Goal: Transaction & Acquisition: Purchase product/service

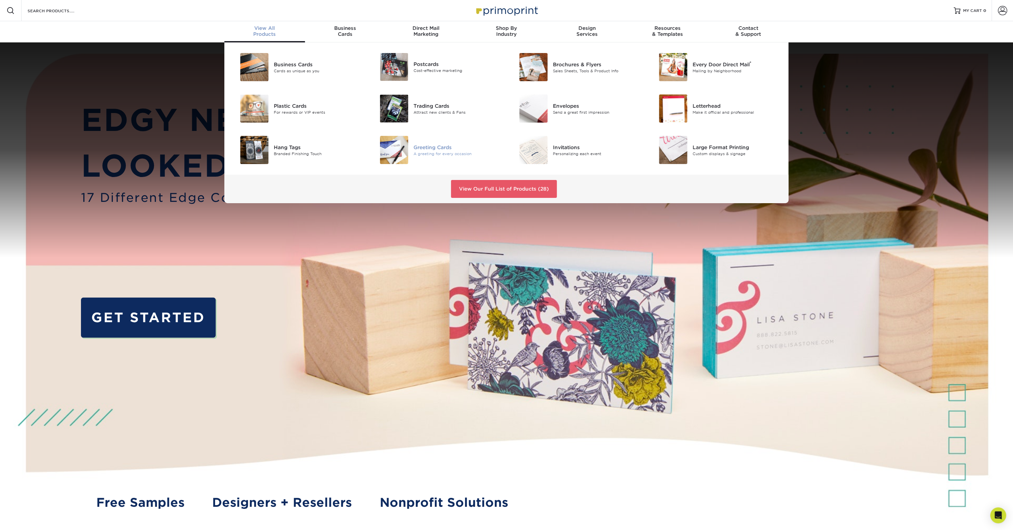
click at [413, 159] on div at bounding box center [390, 150] width 46 height 28
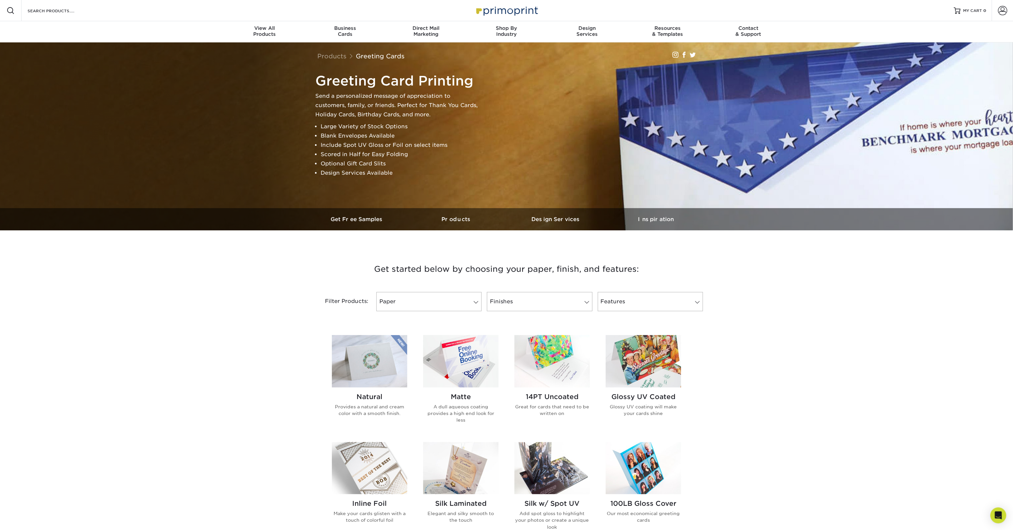
click at [464, 388] on img at bounding box center [460, 361] width 75 height 52
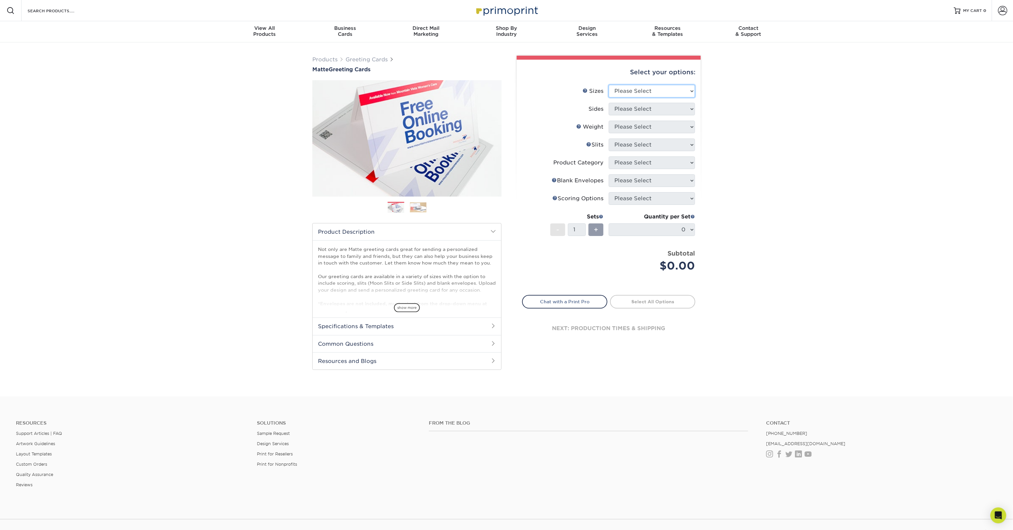
click at [671, 98] on select "Please Select 4.25" x 11" 5.5" x 8.5" 6" x 9" 6" x 12" 7" x 10" 8.5" x 11"" at bounding box center [651, 91] width 86 height 13
select select "7.00x10.00"
click at [609, 98] on select "Please Select 4.25" x 11" 5.5" x 8.5" 6" x 9" 6" x 12" 7" x 10" 8.5" x 11"" at bounding box center [651, 91] width 86 height 13
drag, startPoint x: 788, startPoint y: 151, endPoint x: 773, endPoint y: 143, distance: 16.5
click at [788, 151] on div "Products Greeting Cards Matte Greeting Cards Previous Next show more /" at bounding box center [506, 219] width 1013 height 354
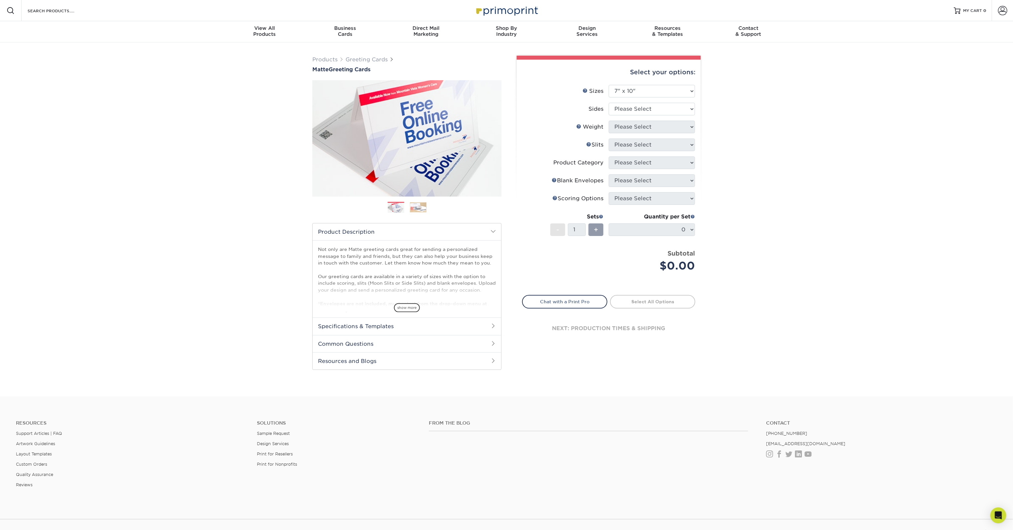
click at [753, 246] on div "Products Greeting Cards Matte Greeting Cards Previous Next show more /" at bounding box center [506, 219] width 1013 height 354
click at [675, 115] on select "Please Select Print Both Sides Print Front Only" at bounding box center [651, 109] width 86 height 13
select select "13abbda7-1d64-4f25-8bb2-c179b224825d"
click at [609, 115] on select "Please Select Print Both Sides Print Front Only" at bounding box center [651, 109] width 86 height 13
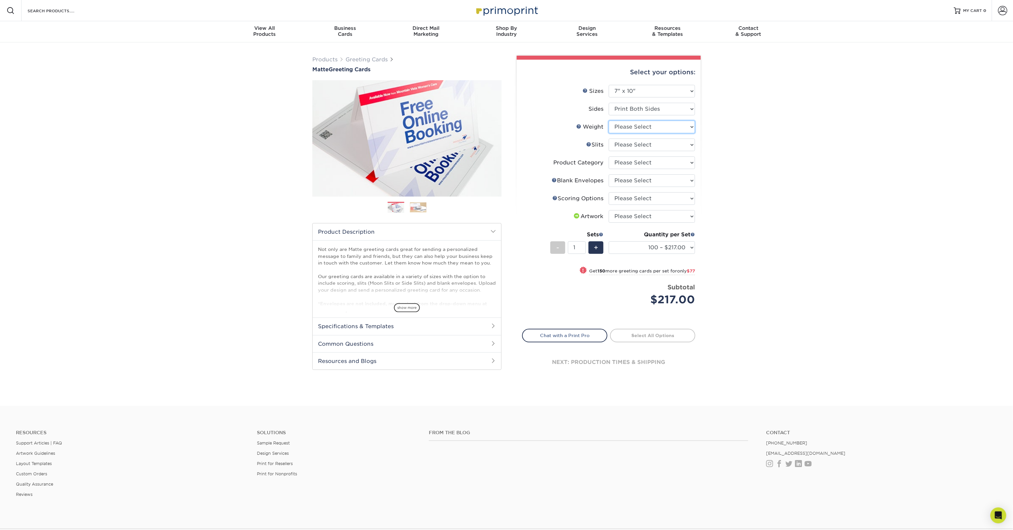
click at [674, 133] on select "Please Select 14PT" at bounding box center [651, 127] width 86 height 13
select select "14PT"
click at [609, 133] on select "Please Select 14PT" at bounding box center [651, 127] width 86 height 13
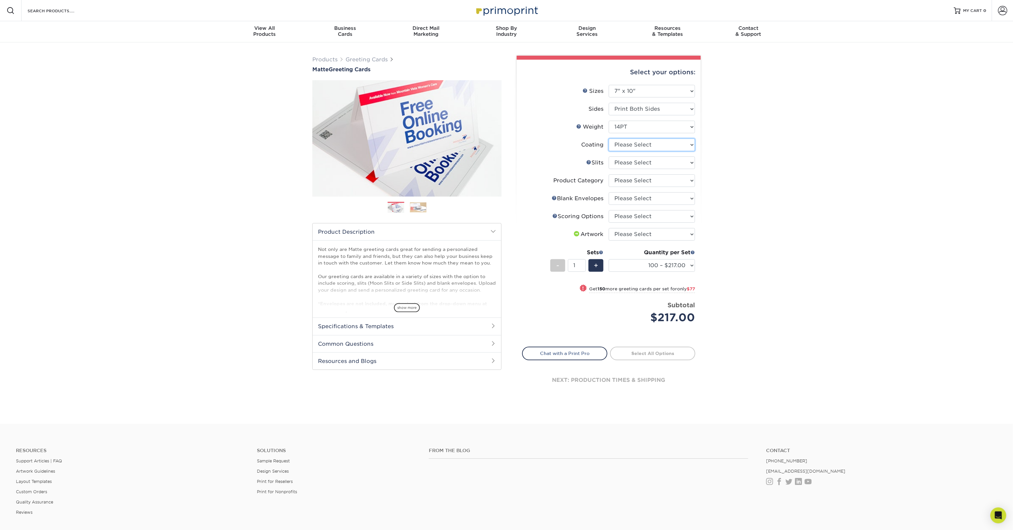
click at [674, 151] on select at bounding box center [651, 145] width 86 height 13
select select "121bb7b5-3b4d-429f-bd8d-bbf80e953313"
click at [609, 151] on select at bounding box center [651, 145] width 86 height 13
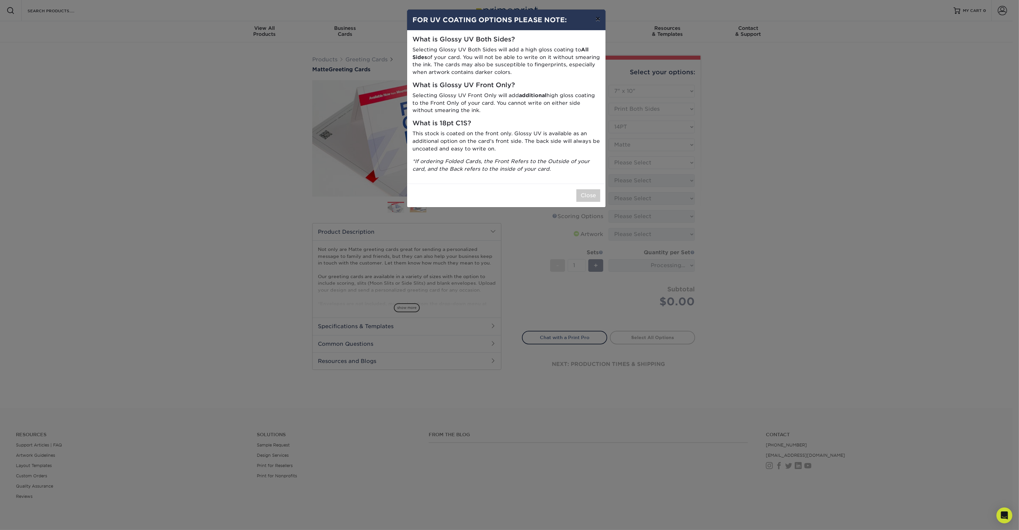
click at [593, 25] on button "×" at bounding box center [597, 19] width 15 height 19
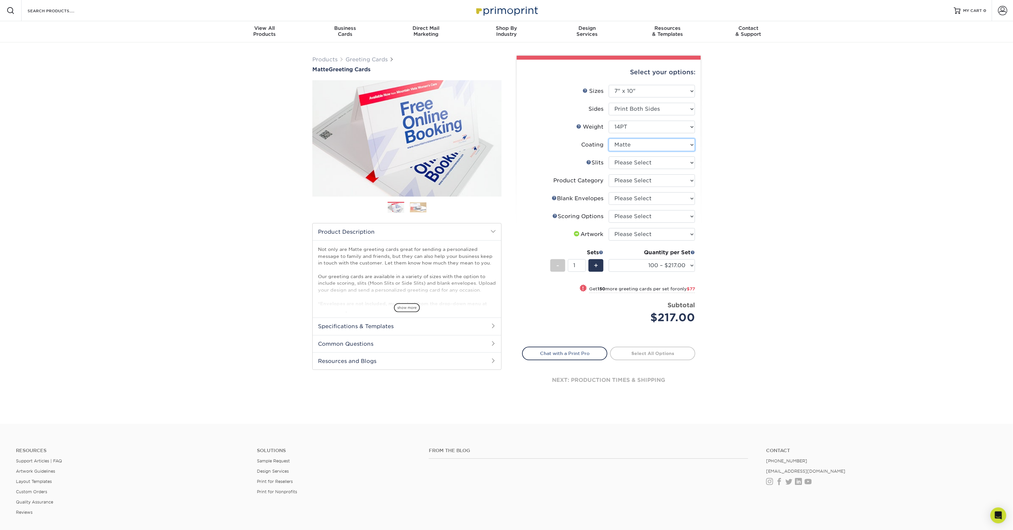
click at [684, 151] on select at bounding box center [651, 145] width 86 height 13
click at [662, 169] on select "Please Select Moon Slits Bottom Panel Moon Slits Right Panel No Gift Card Slits…" at bounding box center [651, 163] width 86 height 13
select select "c4055f3c-a707-4a99-931b-ce83690041fd"
click at [609, 169] on select "Please Select Moon Slits Bottom Panel Moon Slits Right Panel No Gift Card Slits…" at bounding box center [651, 163] width 86 height 13
click at [626, 187] on select "Please Select Greeting Cards" at bounding box center [651, 181] width 86 height 13
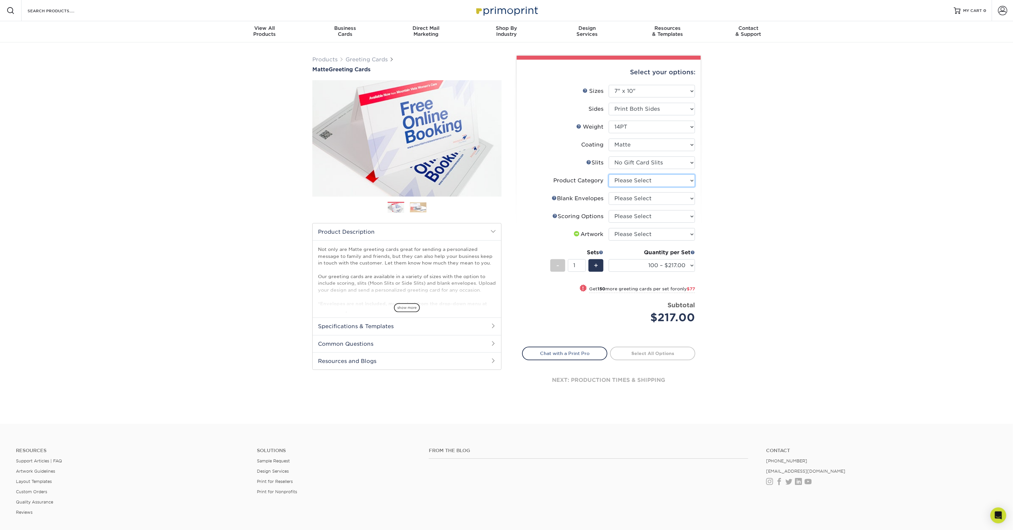
select select "b7f8198f-f281-4438-a52e-cd7a5c5c0cfc"
click at [609, 187] on select "Please Select Greeting Cards" at bounding box center [651, 181] width 86 height 13
click at [634, 205] on select "Please Select No Blank Envelopes Yes 100 Envelopes A7 Yes 250 Envelopes A7 Yes …" at bounding box center [651, 198] width 86 height 13
select select "9f137334-7cf0-4a73-8a74-a4df662606ea"
click at [609, 205] on select "Please Select No Blank Envelopes Yes 100 Envelopes A7 Yes 250 Envelopes A7 Yes …" at bounding box center [651, 198] width 86 height 13
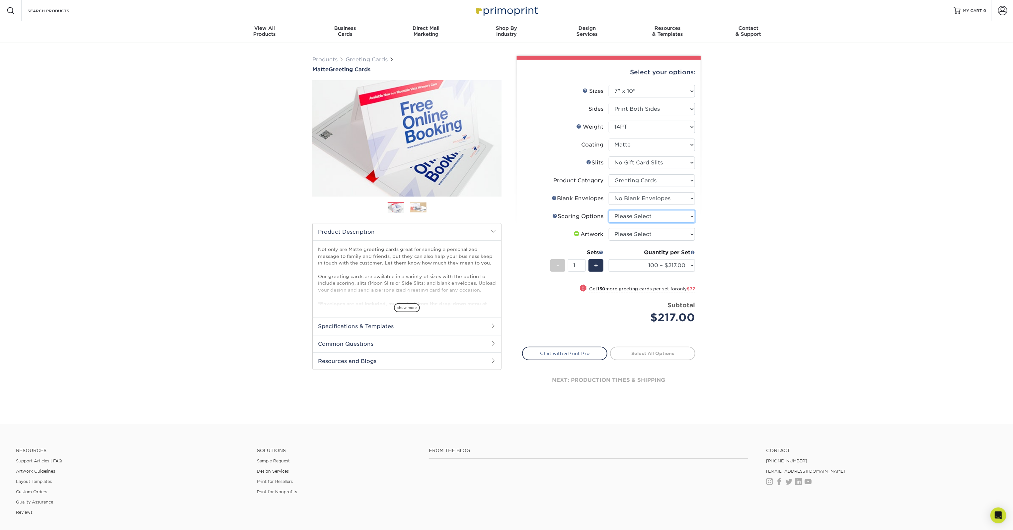
click at [636, 223] on select "Please Select Score in Half" at bounding box center [651, 216] width 86 height 13
select select "b23166fa-223a-4016-b2d3-d3438452c7d9"
click at [609, 223] on select "Please Select Score in Half" at bounding box center [651, 216] width 86 height 13
click at [646, 241] on select "Please Select I will upload files I need a design - $75" at bounding box center [651, 234] width 86 height 13
select select "upload"
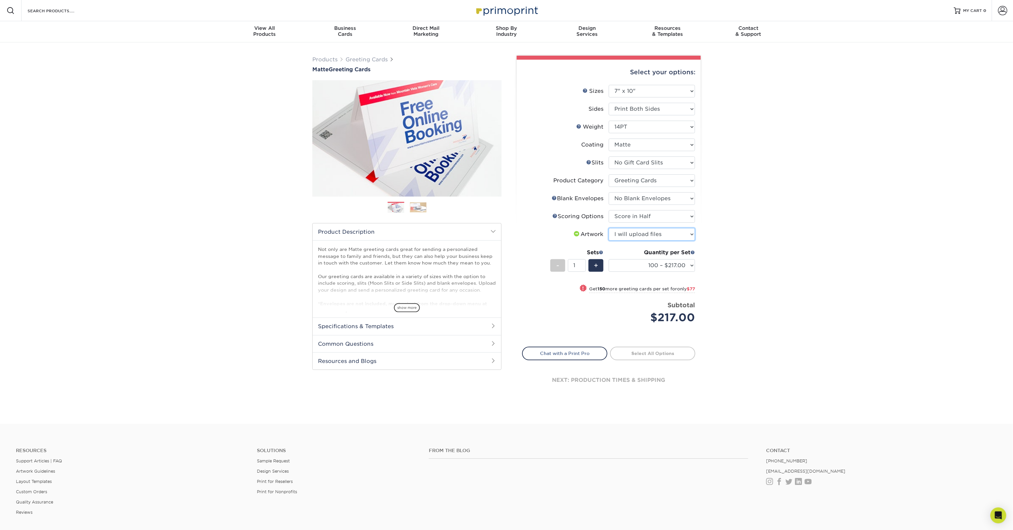
click at [609, 241] on select "Please Select I will upload files I need a design - $75" at bounding box center [651, 234] width 86 height 13
click at [669, 272] on select "100 – $217.00 250 – $294.00 500 – $329.00 1000 – $406.00 2500 – $668.00 5000 – …" at bounding box center [651, 265] width 86 height 13
select select "250 – $294.00"
click at [609, 272] on select "100 – $217.00 250 – $294.00 500 – $329.00 1000 – $406.00 2500 – $668.00 5000 – …" at bounding box center [651, 265] width 86 height 13
click at [597, 271] on span "+" at bounding box center [596, 266] width 4 height 10
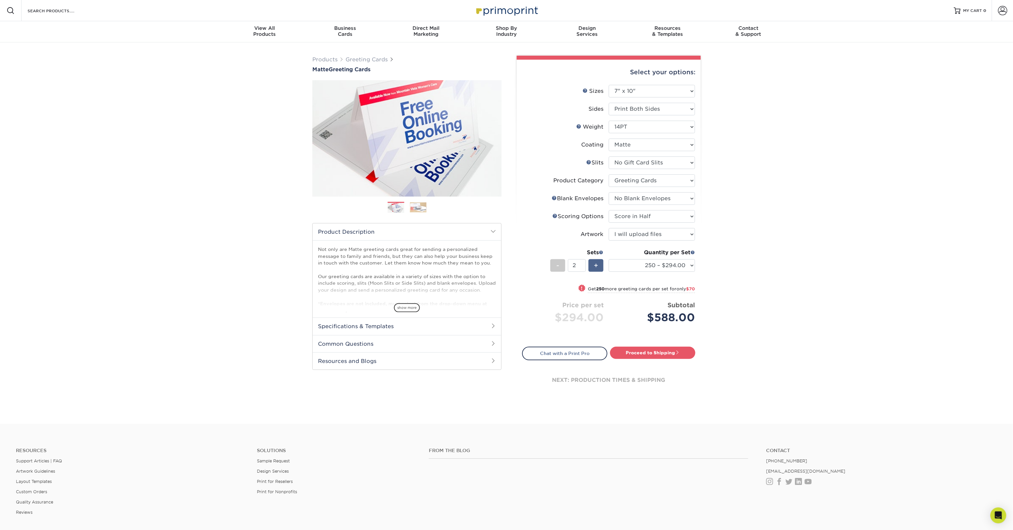
click at [597, 271] on span "+" at bounding box center [596, 266] width 4 height 10
type input "3"
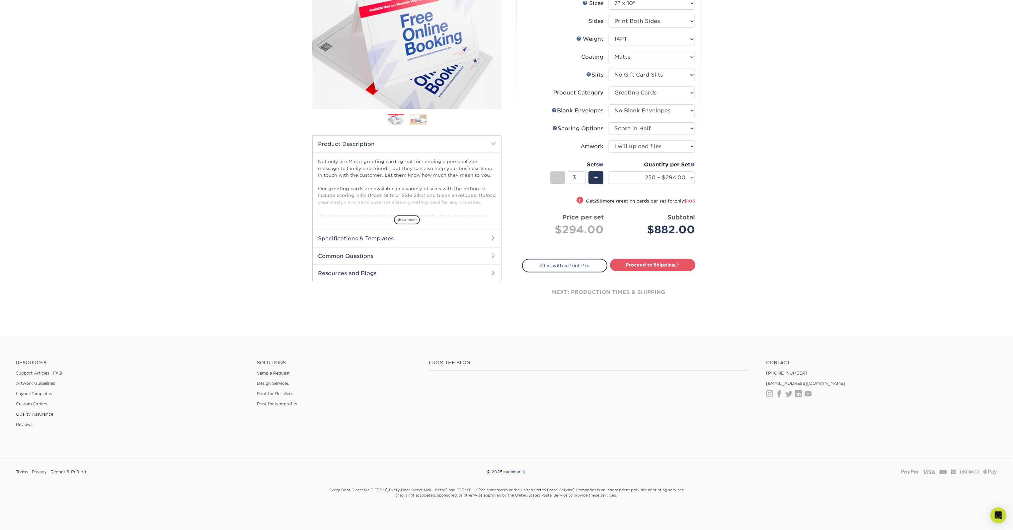
scroll to position [243, 0]
